Goal: Task Accomplishment & Management: Manage account settings

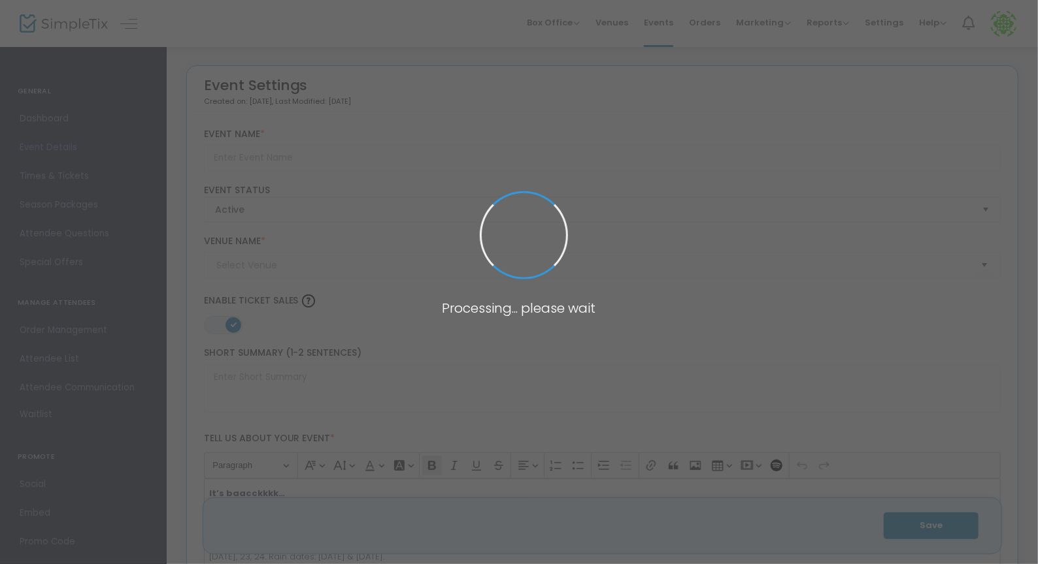
type input "[PERSON_NAME][GEOGRAPHIC_DATA] - Farm Haunt 2025"
type textarea "It’s baacckkkk…Can you handle our farm in the dark? Grab your friends and give …"
type input "Buy Tickets"
type input "[PERSON_NAME] Farm Market"
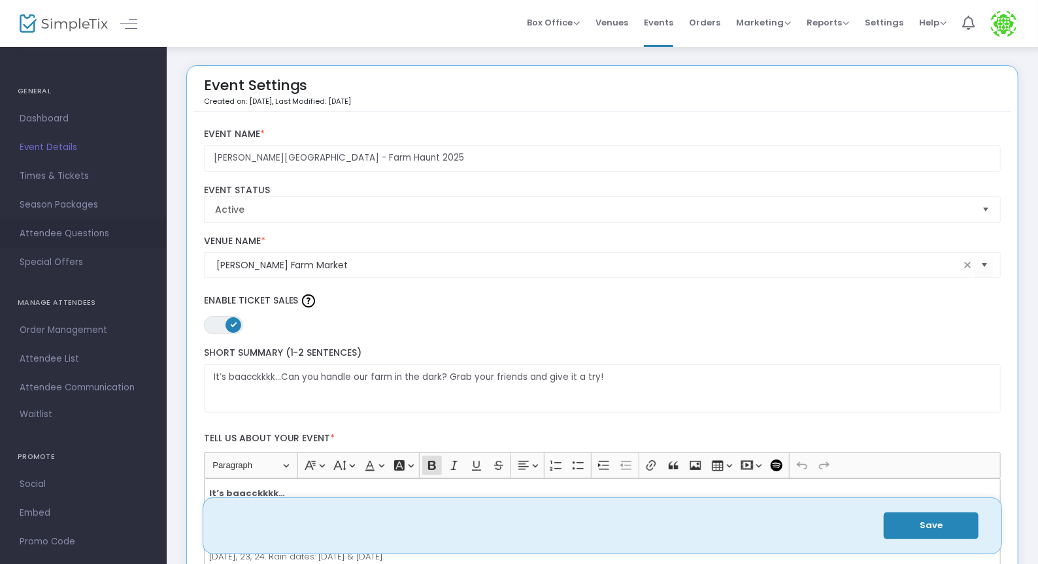
scroll to position [48, 0]
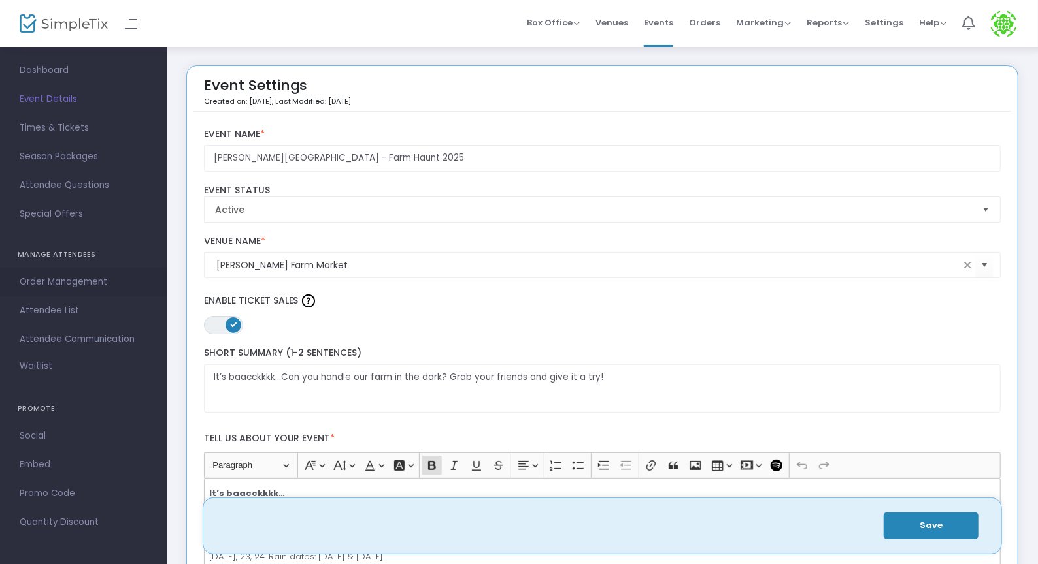
click at [114, 276] on span "Order Management" at bounding box center [83, 282] width 127 height 17
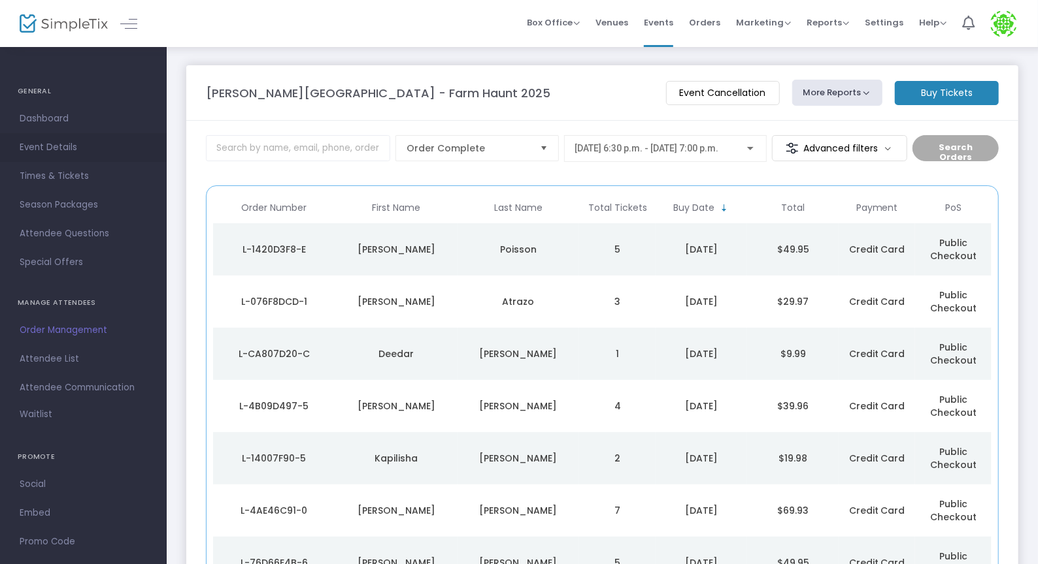
click at [73, 151] on span "Event Details" at bounding box center [83, 147] width 127 height 17
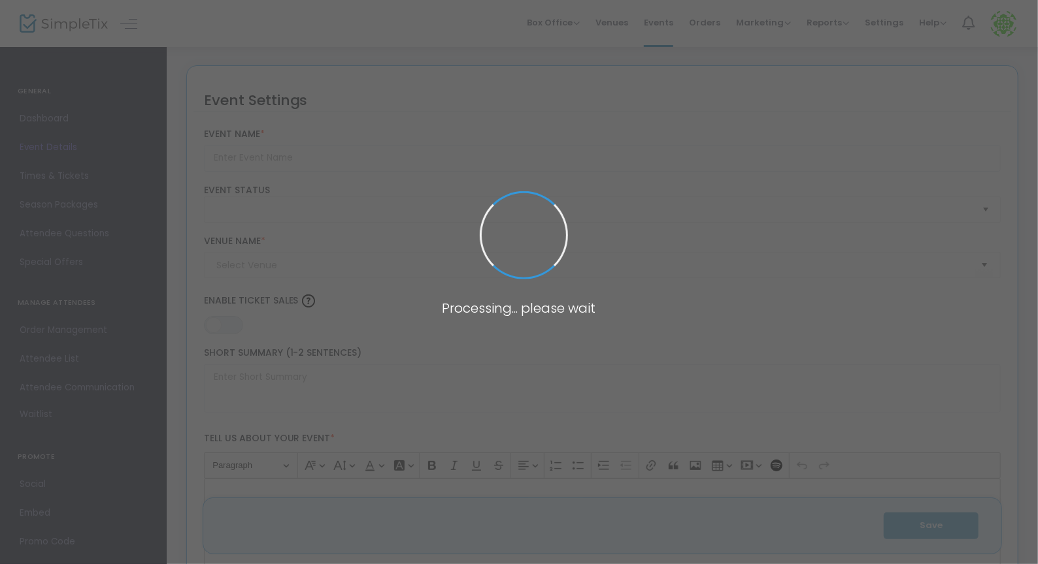
type input "[PERSON_NAME][GEOGRAPHIC_DATA] - Farm Haunt 2025"
type textarea "It’s baacckkkk…Can you handle our farm in the dark? Grab your friends and give …"
type input "Buy Tickets"
type input "[PERSON_NAME] Farm Market"
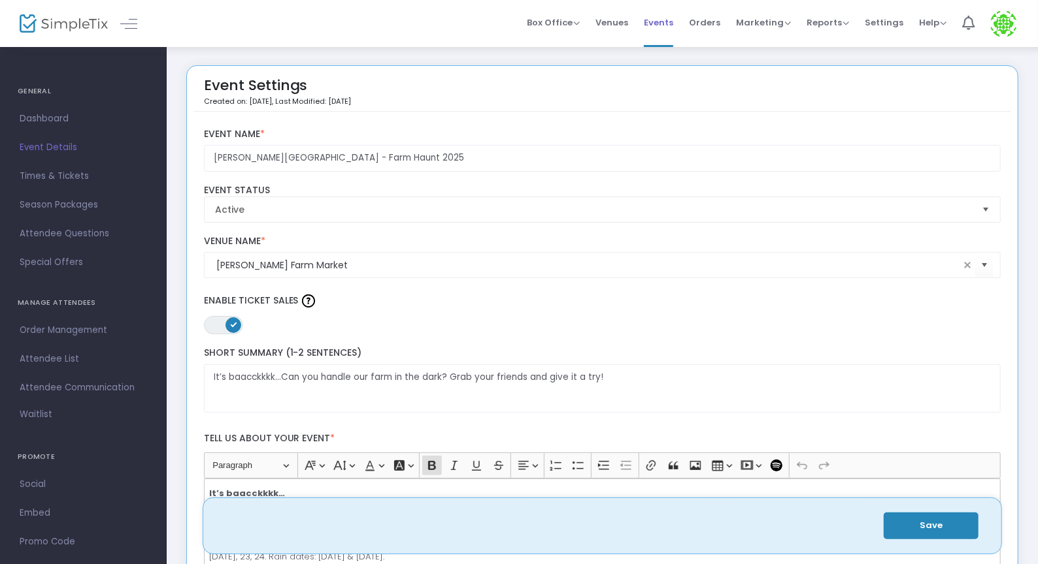
click at [665, 21] on span "Events" at bounding box center [658, 22] width 29 height 33
